Goal: Task Accomplishment & Management: Manage account settings

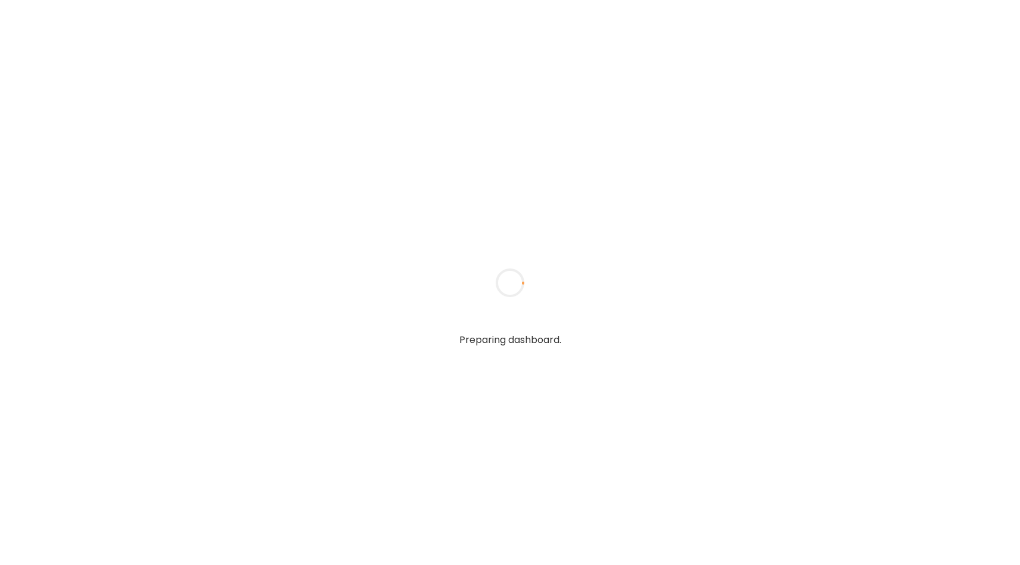
type input "**********"
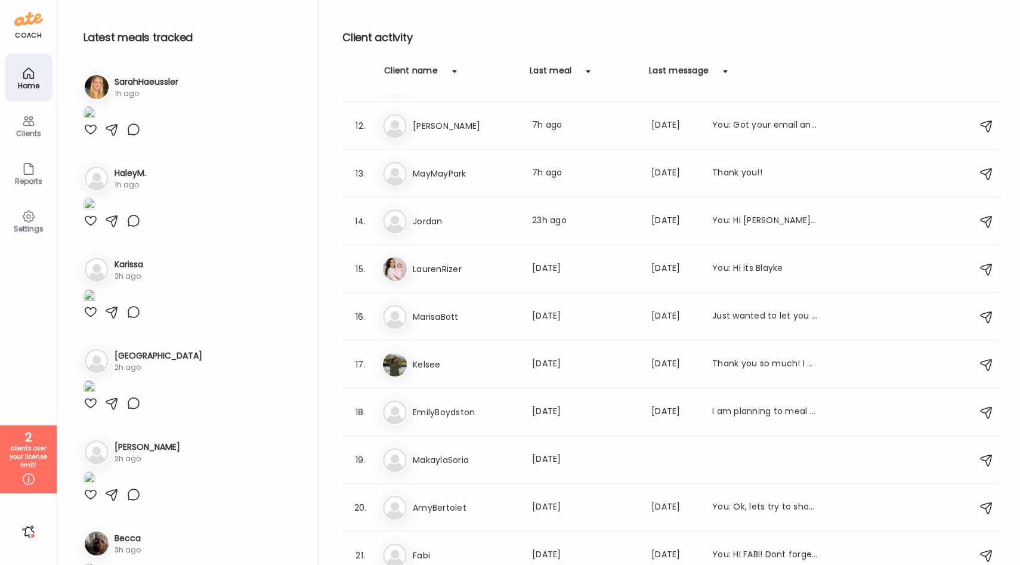
scroll to position [573, 0]
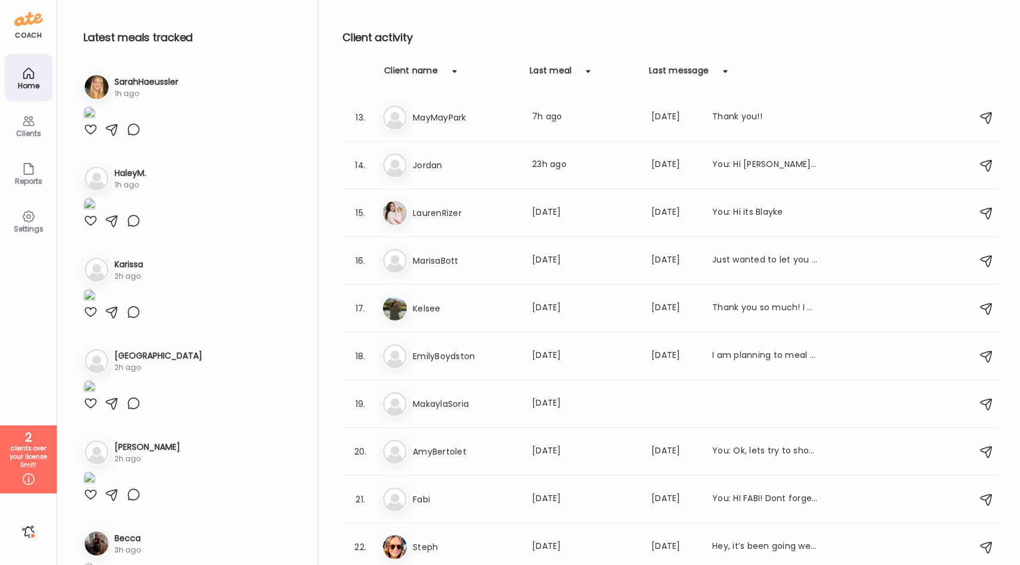
click at [28, 528] on div at bounding box center [28, 531] width 19 height 19
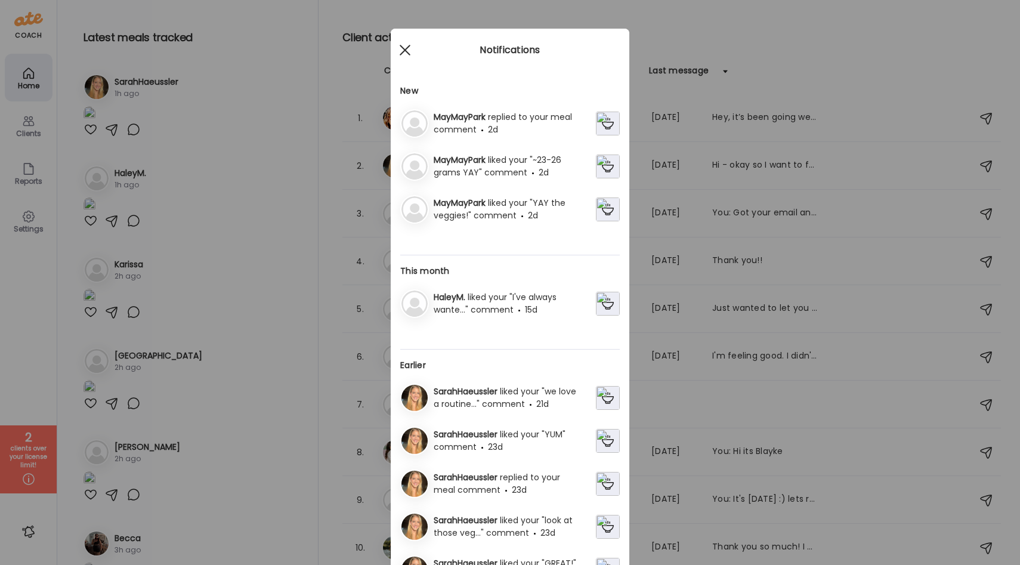
click at [404, 48] on span at bounding box center [405, 50] width 11 height 11
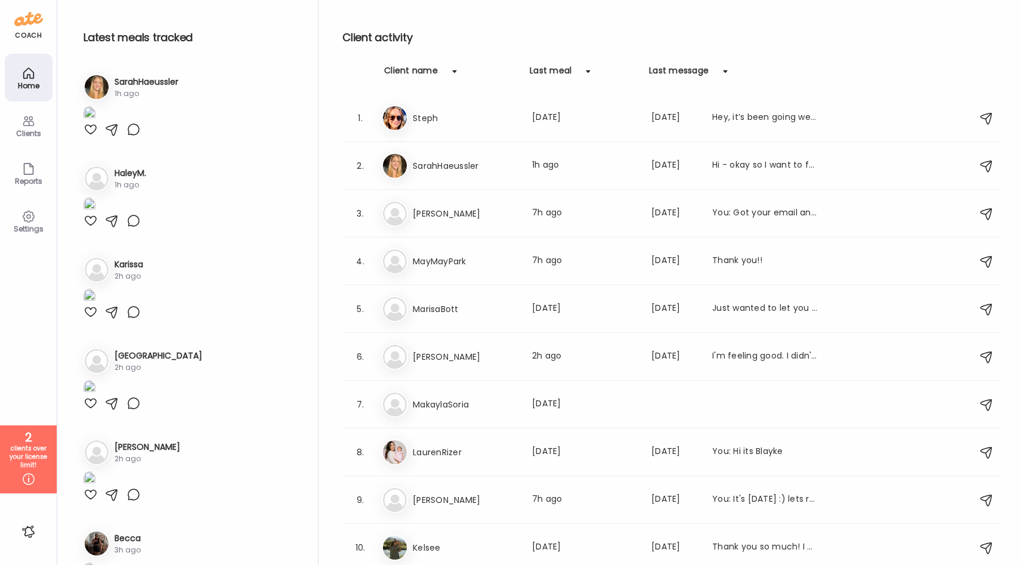
click at [35, 135] on div "Clients" at bounding box center [28, 133] width 43 height 8
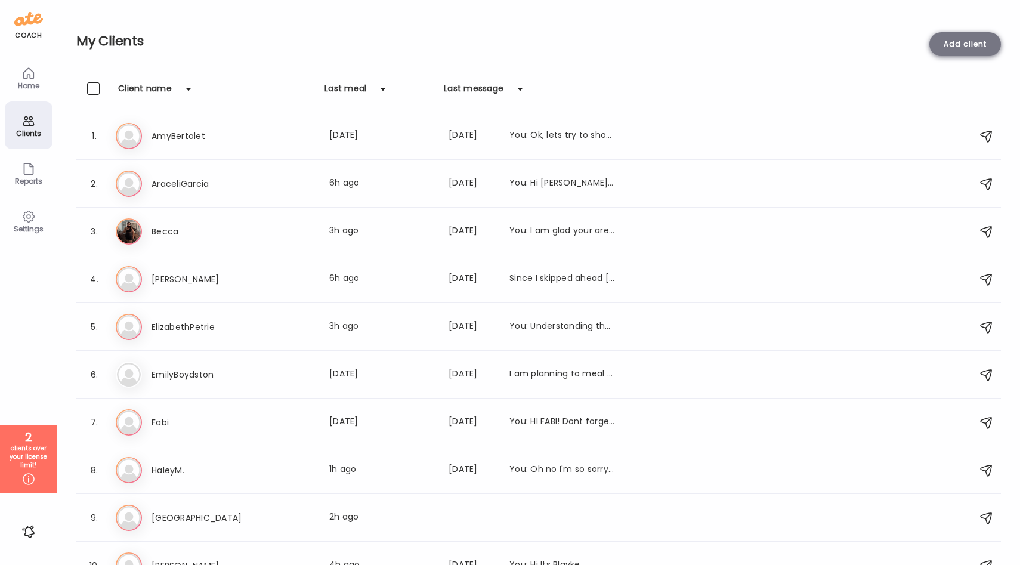
click at [968, 53] on div "Add client" at bounding box center [966, 44] width 72 height 24
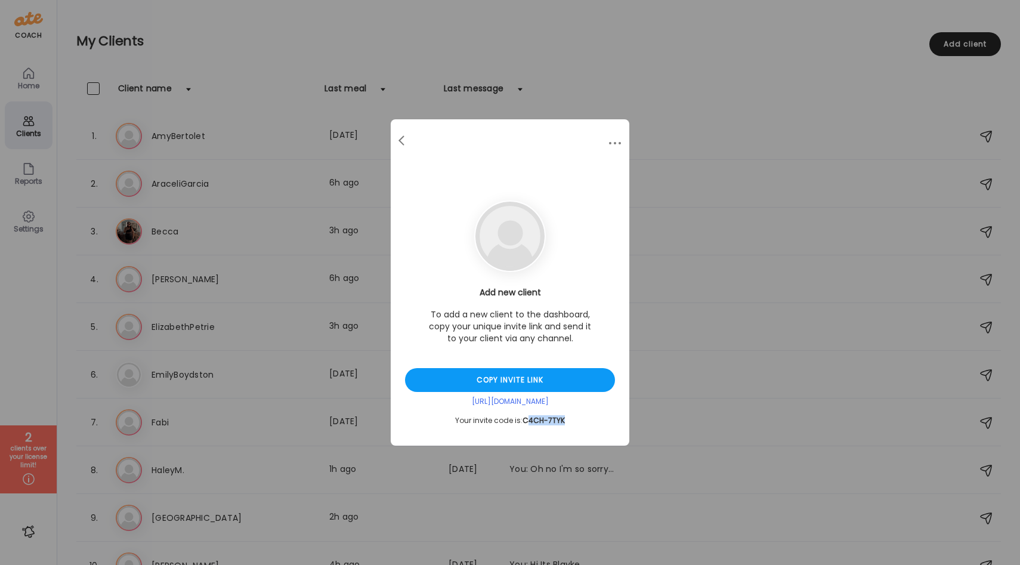
drag, startPoint x: 566, startPoint y: 416, endPoint x: 526, endPoint y: 419, distance: 39.5
click at [526, 419] on div "Your invite code is: C4CH-7TYK" at bounding box center [510, 421] width 210 height 10
click at [526, 419] on span "C4CH-7TYK" at bounding box center [544, 420] width 42 height 10
drag, startPoint x: 522, startPoint y: 424, endPoint x: 564, endPoint y: 424, distance: 41.8
click at [564, 424] on div "Your invite code is: C4CH-7TYK" at bounding box center [510, 421] width 210 height 10
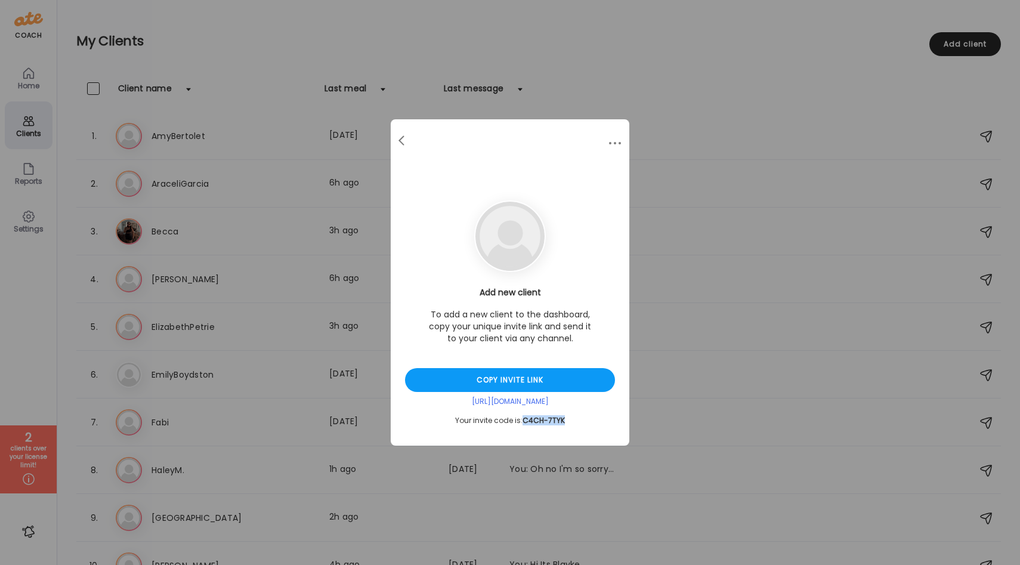
click at [563, 424] on span "C4CH-7TYK" at bounding box center [544, 420] width 42 height 10
click at [403, 141] on div at bounding box center [403, 141] width 24 height 24
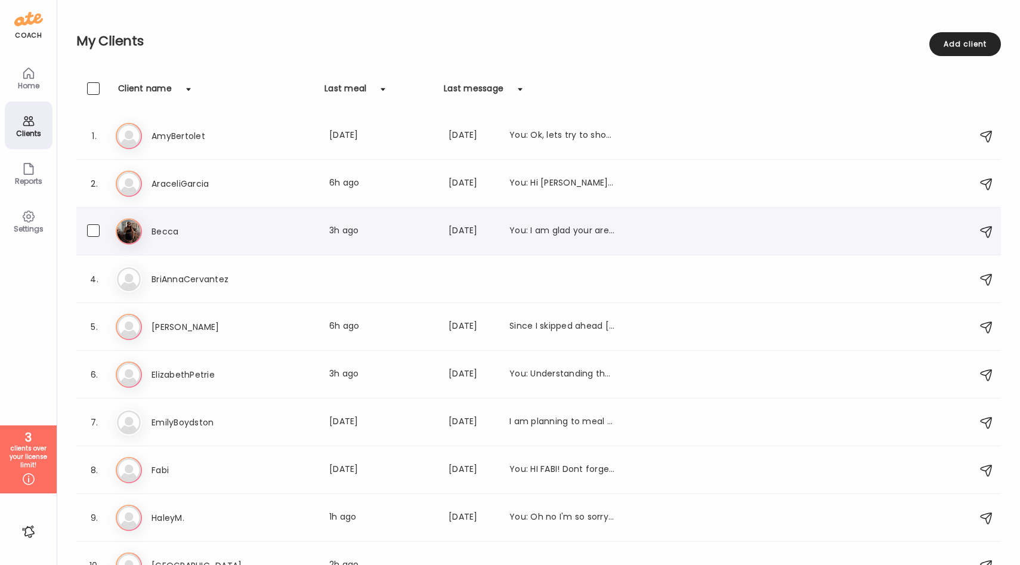
click at [251, 239] on div "Be Becca Last meal: 3h ago Last message: [DATE] You: I am glad your are feeling…" at bounding box center [541, 231] width 850 height 26
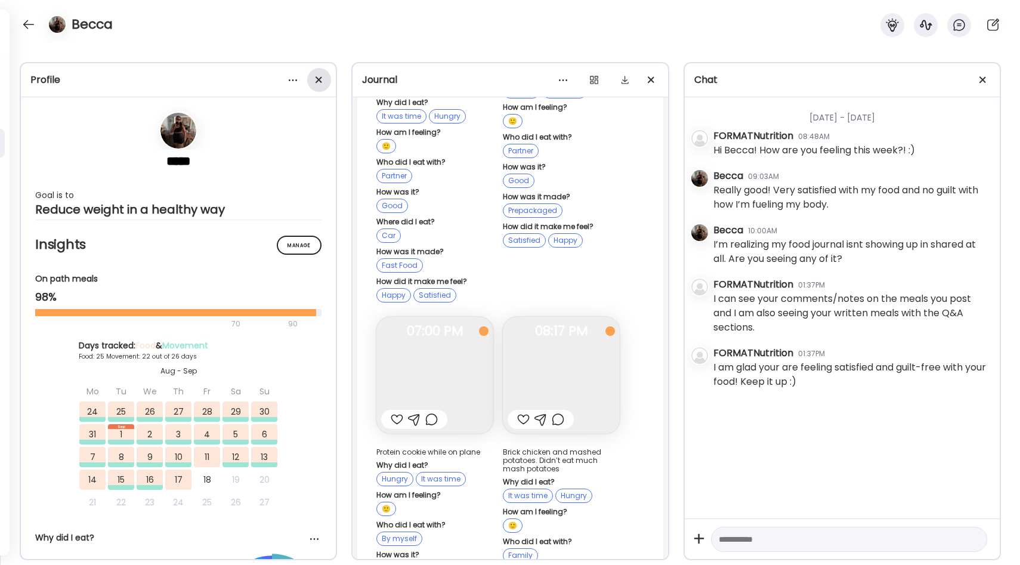
click at [321, 81] on div at bounding box center [319, 80] width 24 height 24
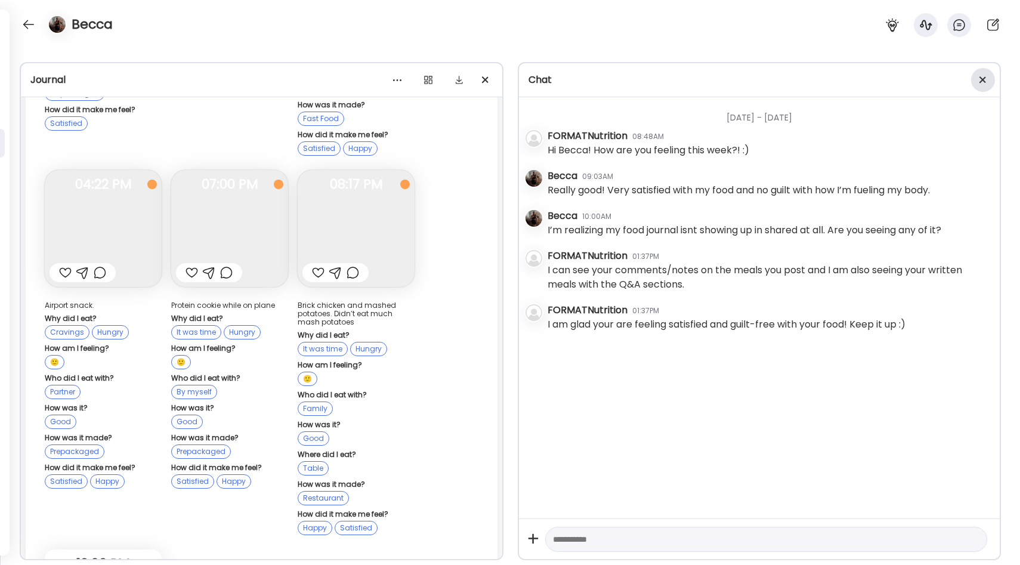
click at [987, 76] on div at bounding box center [983, 80] width 24 height 24
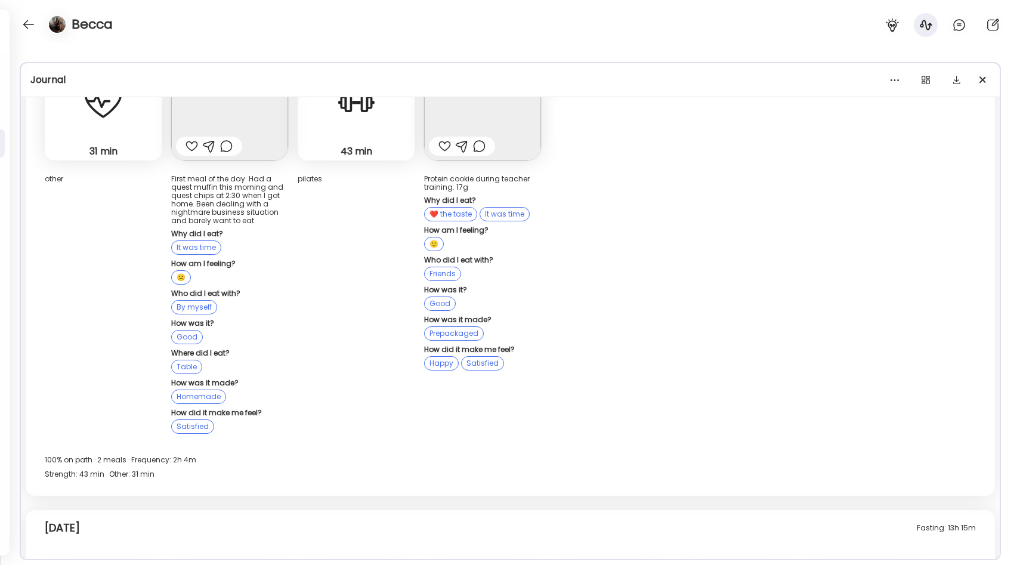
scroll to position [21352, 0]
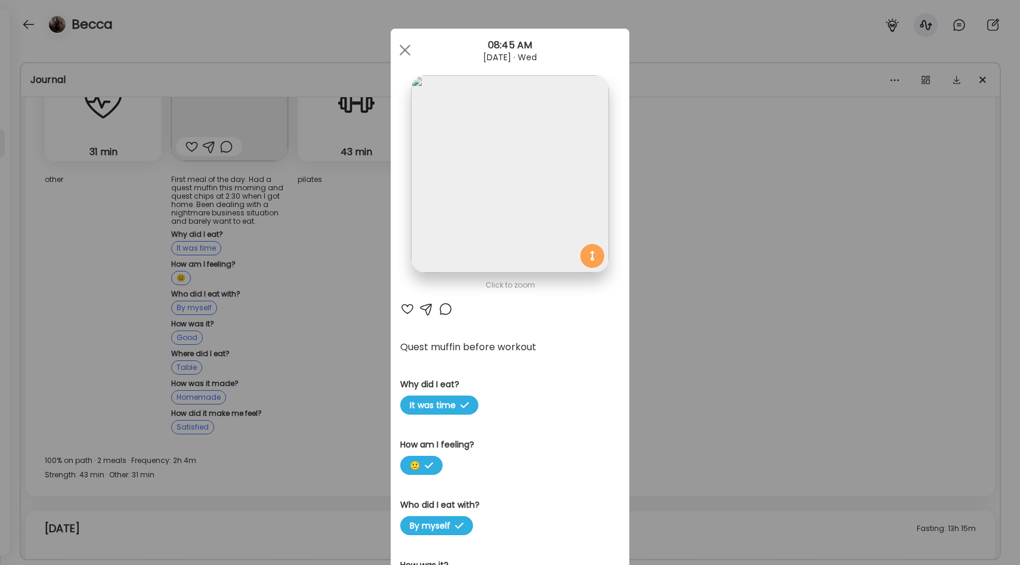
click at [243, 335] on div "Ate Coach Dashboard Wahoo! It’s official Take a moment to set up your Coach Pro…" at bounding box center [510, 282] width 1020 height 565
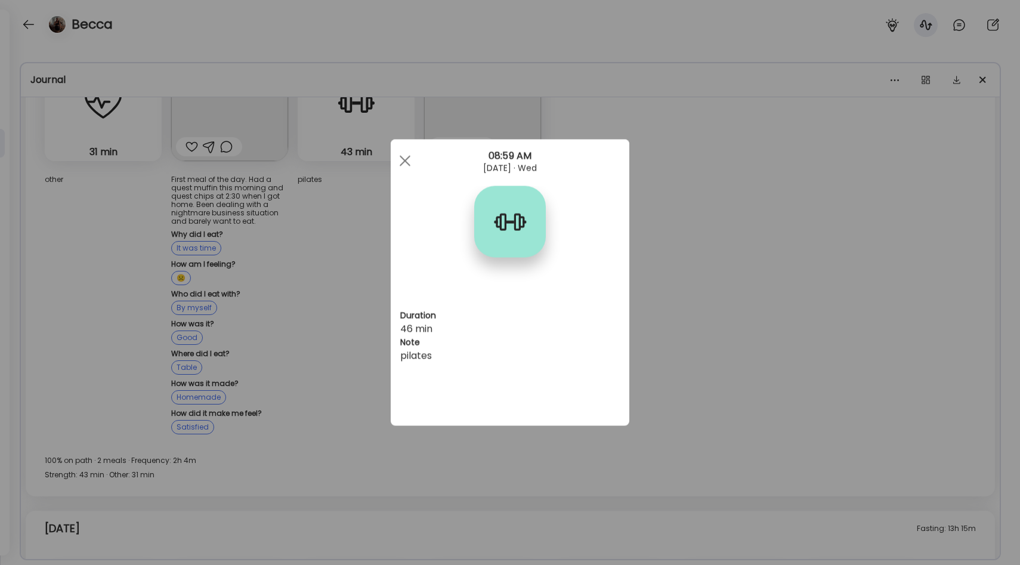
click at [229, 339] on div "Ate Coach Dashboard Wahoo! It’s official Take a moment to set up your Coach Pro…" at bounding box center [510, 282] width 1020 height 565
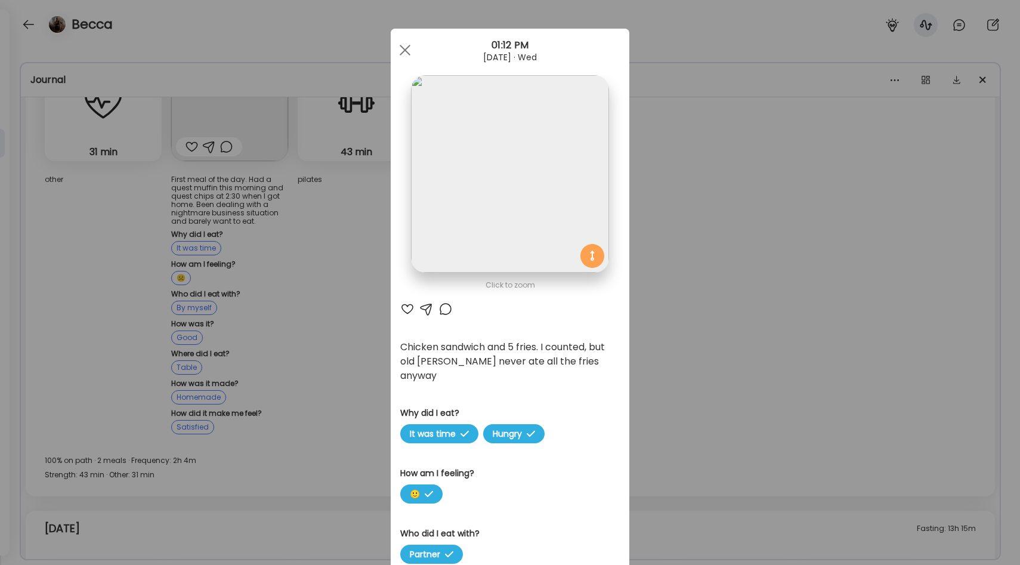
click at [250, 283] on div "Ate Coach Dashboard Wahoo! It’s official Take a moment to set up your Coach Pro…" at bounding box center [510, 282] width 1020 height 565
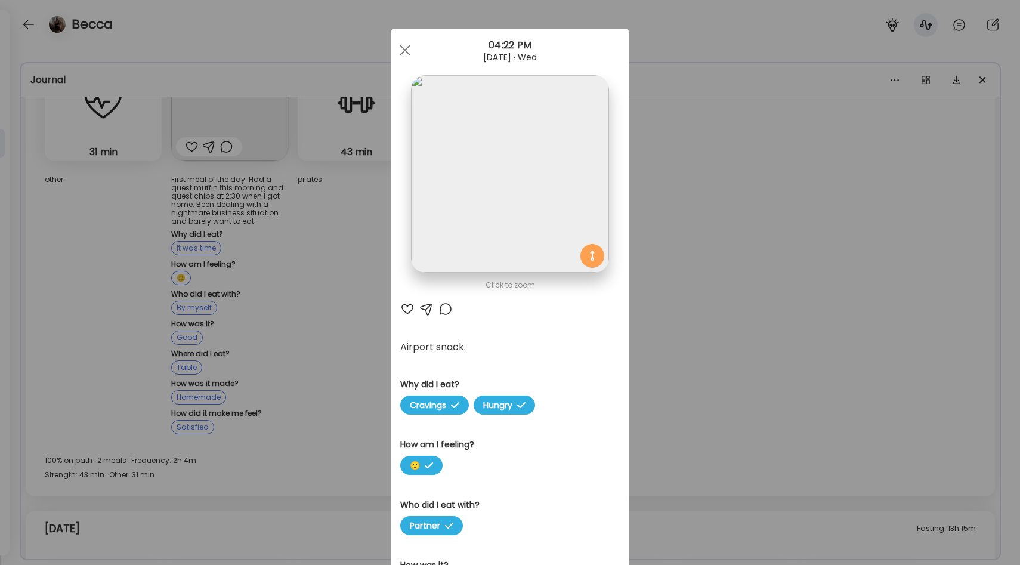
click at [155, 321] on div "Ate Coach Dashboard Wahoo! It’s official Take a moment to set up your Coach Pro…" at bounding box center [510, 282] width 1020 height 565
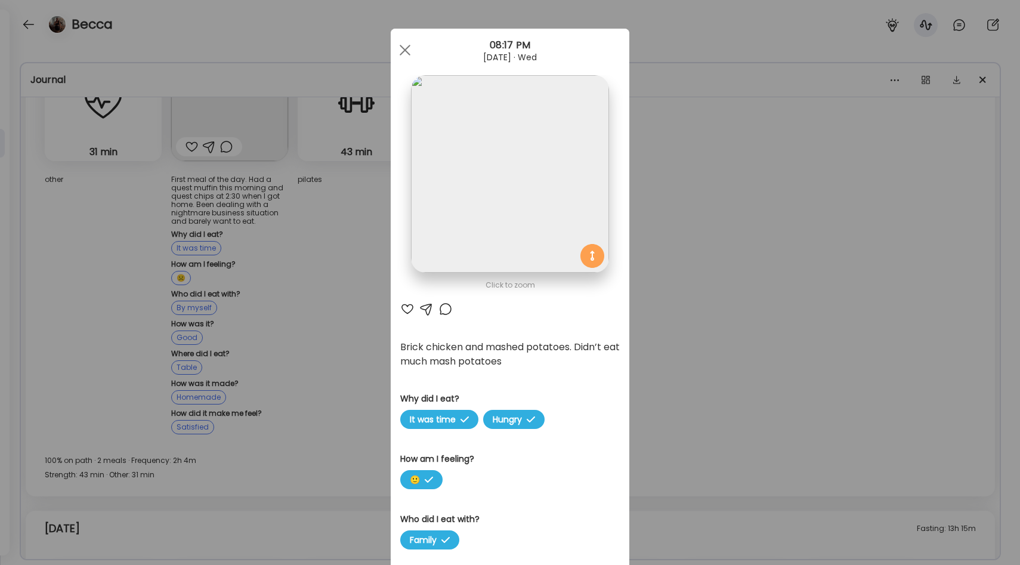
click at [202, 366] on div "Ate Coach Dashboard Wahoo! It’s official Take a moment to set up your Coach Pro…" at bounding box center [510, 282] width 1020 height 565
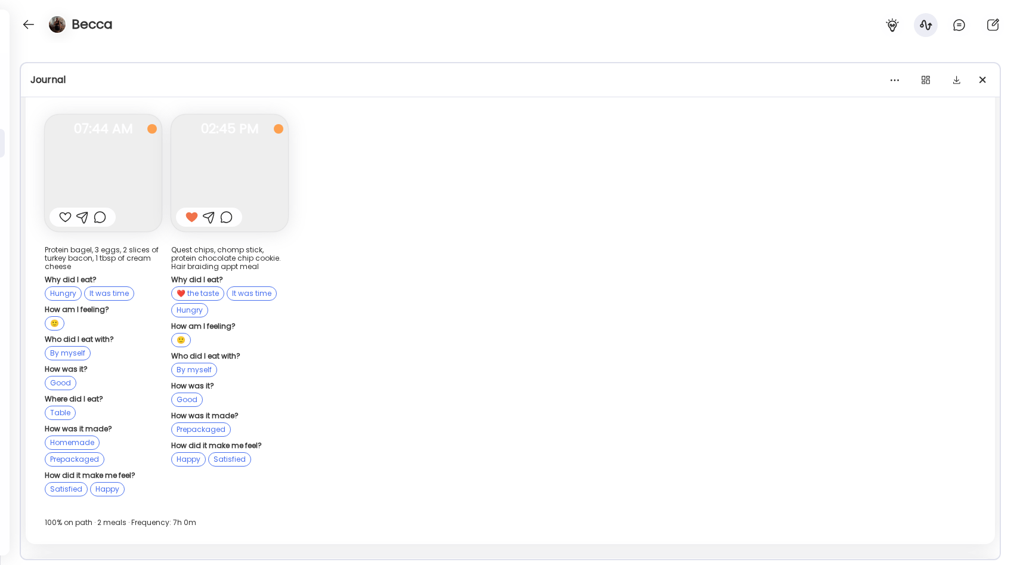
scroll to position [20778, 0]
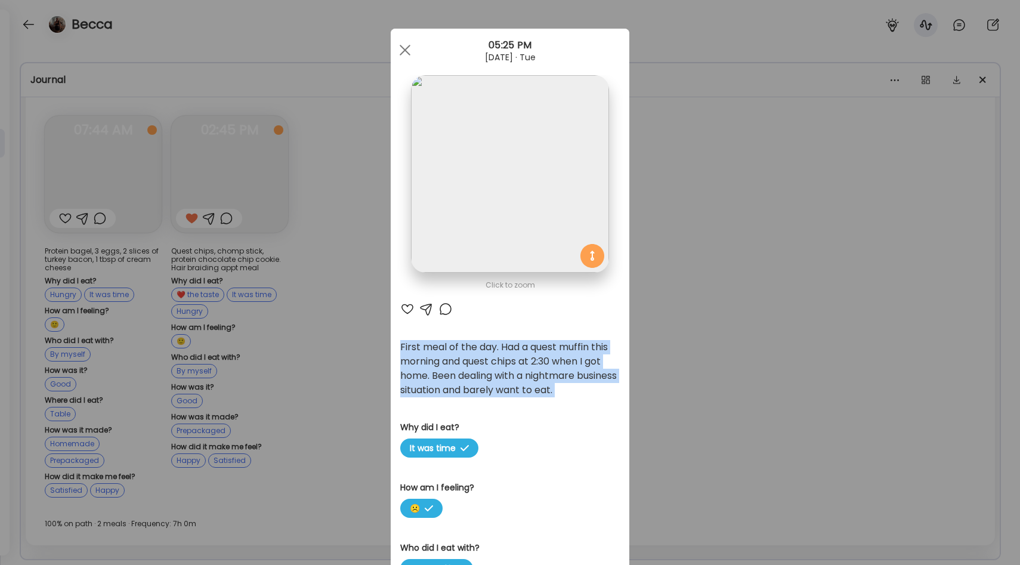
drag, startPoint x: 402, startPoint y: 352, endPoint x: 585, endPoint y: 418, distance: 194.8
click at [573, 385] on div "First meal of the day. Had a quest muffin this morning and quest chips at 2:30 …" at bounding box center [510, 368] width 220 height 57
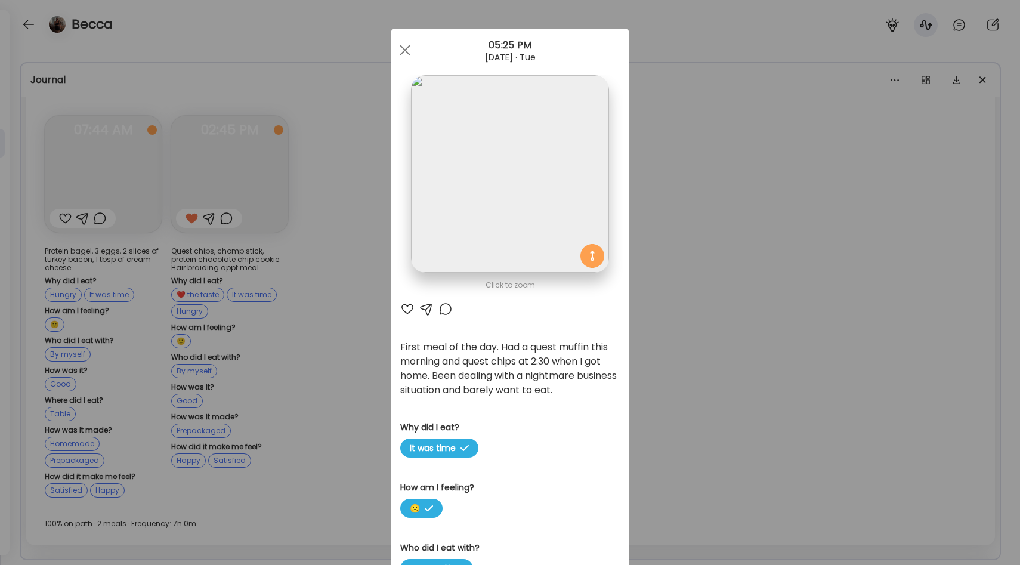
click at [357, 385] on div "Ate Coach Dashboard Wahoo! It’s official Take a moment to set up your Coach Pro…" at bounding box center [510, 282] width 1020 height 565
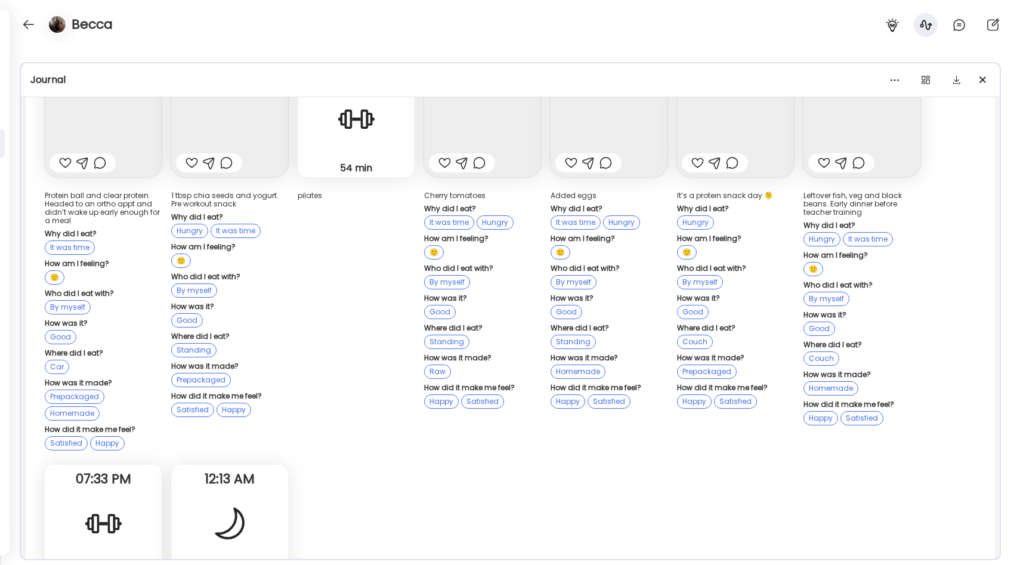
scroll to position [16932, 0]
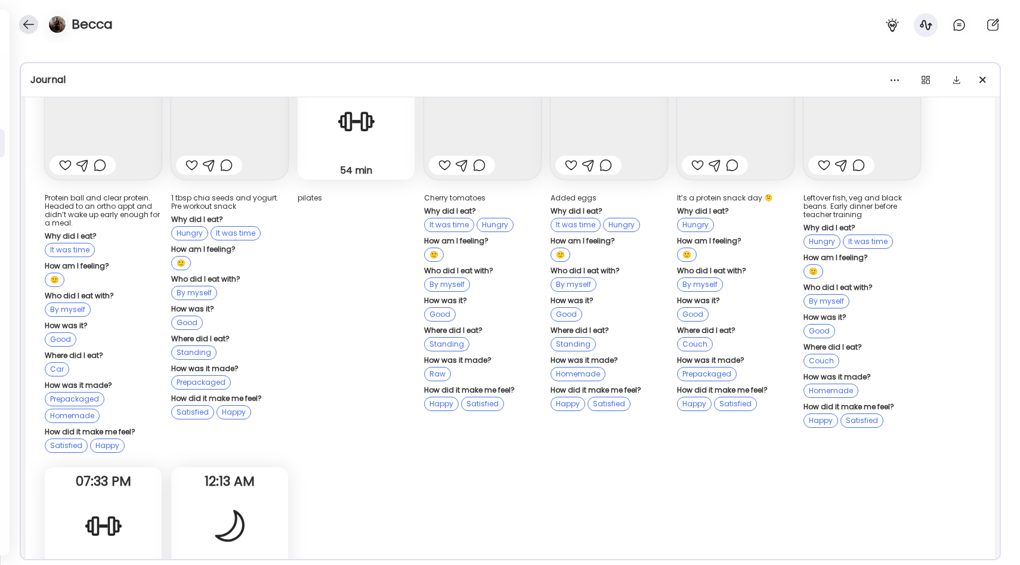
click at [25, 19] on div at bounding box center [28, 24] width 19 height 19
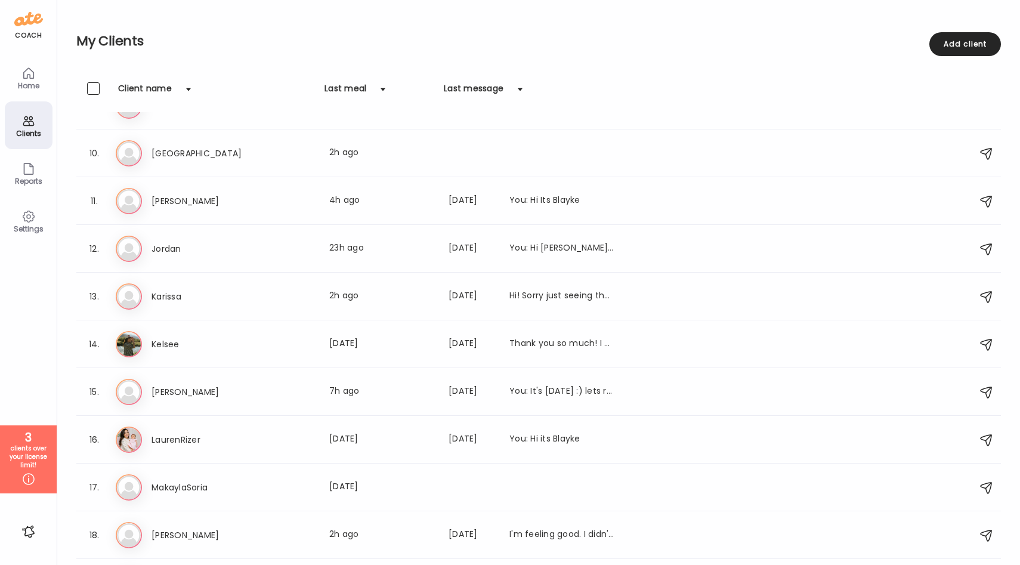
scroll to position [0, 0]
